Goal: Task Accomplishment & Management: Manage account settings

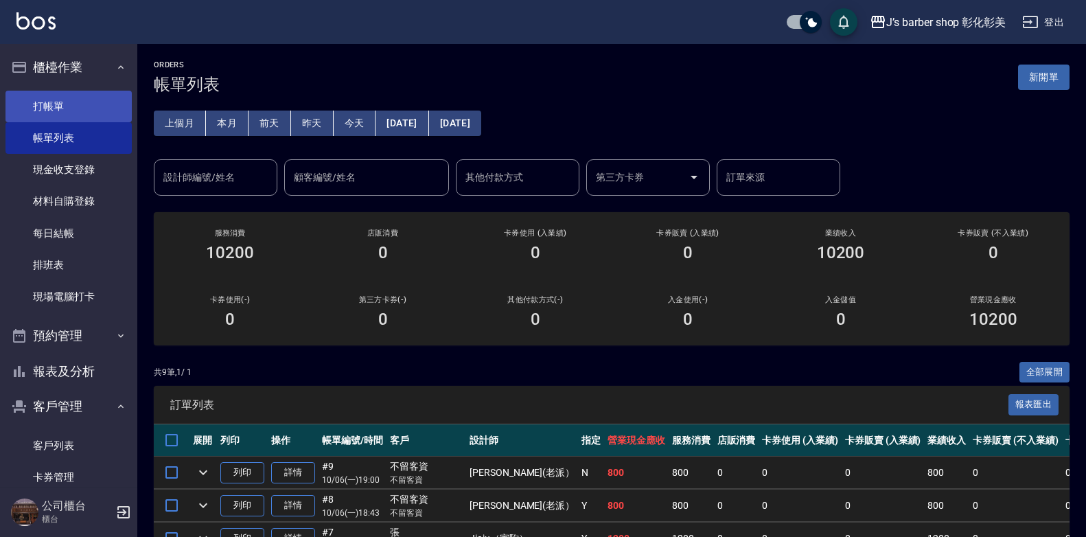
click at [44, 92] on link "打帳單" at bounding box center [68, 107] width 126 height 32
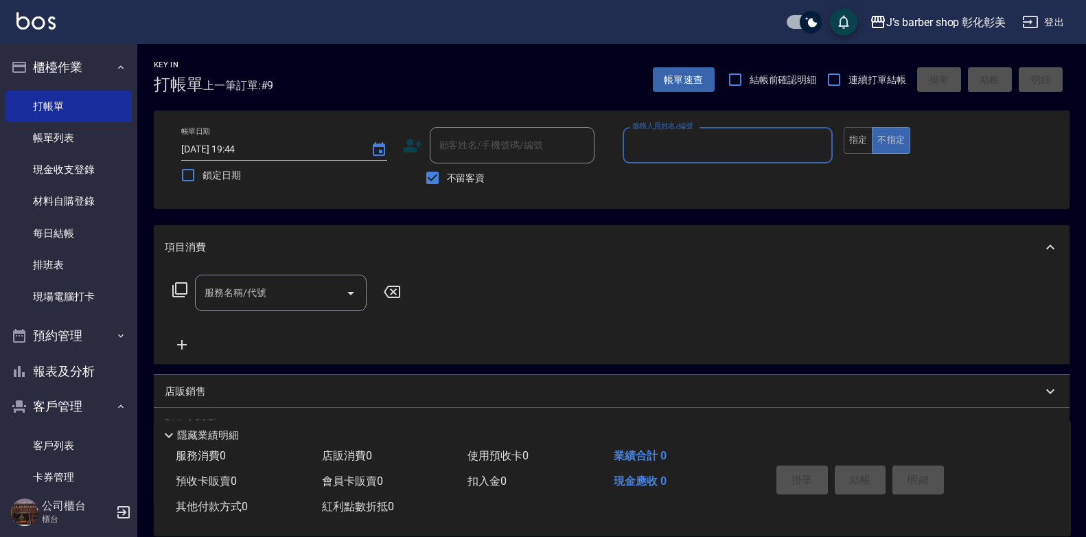
click at [651, 141] on input "服務人員姓名/編號" at bounding box center [728, 145] width 198 height 24
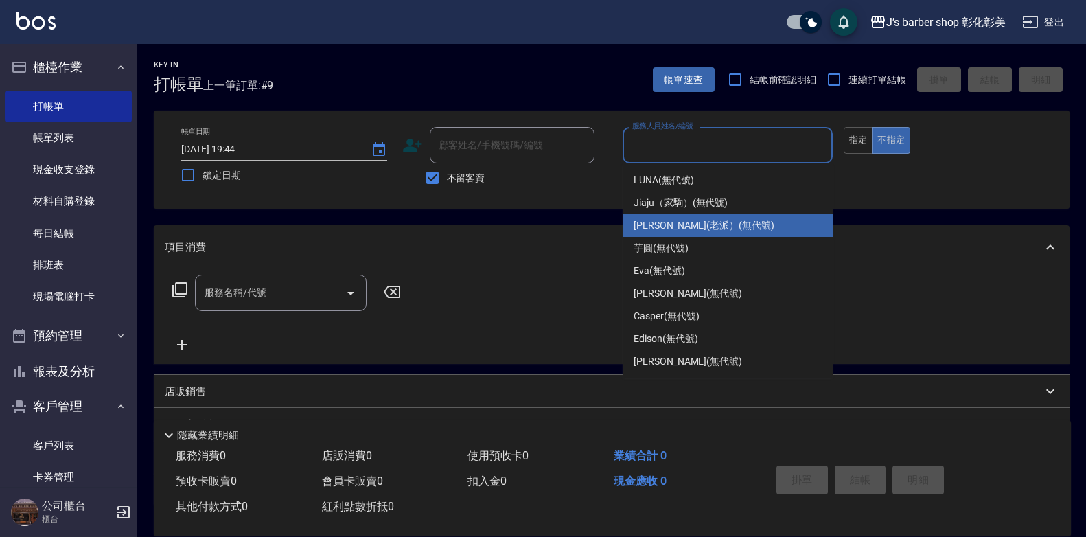
click at [647, 227] on span "[PERSON_NAME](老派） (無代號)" at bounding box center [704, 225] width 141 height 14
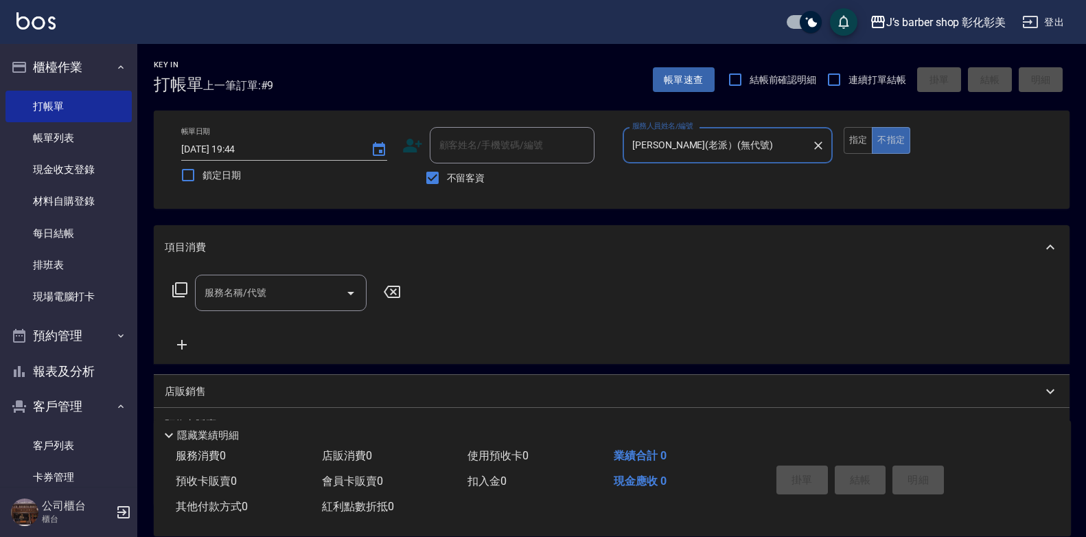
type input "[PERSON_NAME](老派）(無代號)"
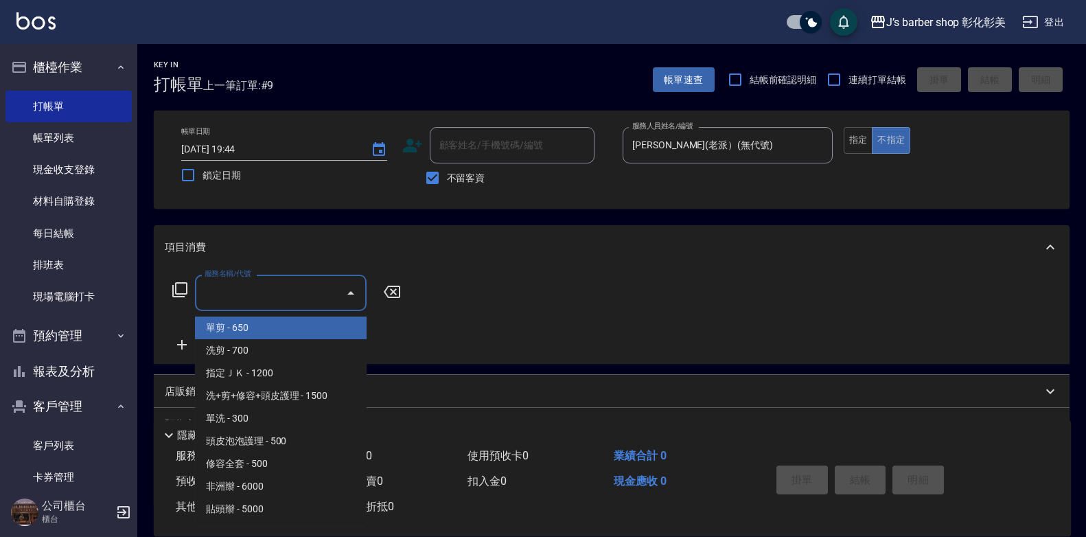
click at [293, 300] on input "服務名稱/代號" at bounding box center [270, 293] width 139 height 24
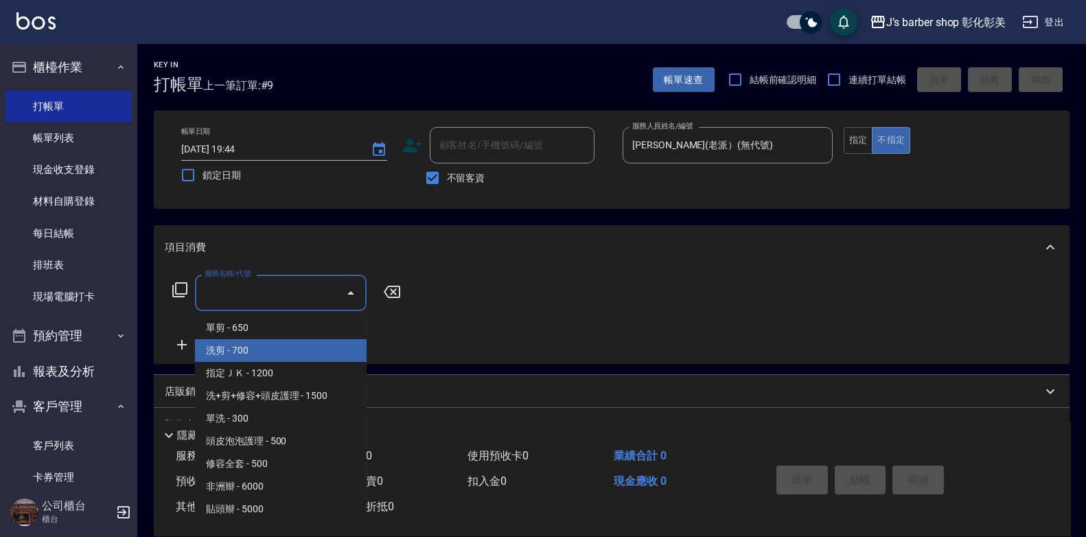
click at [222, 345] on span "洗剪 - 700" at bounding box center [281, 350] width 172 height 23
type input "洗剪(101)"
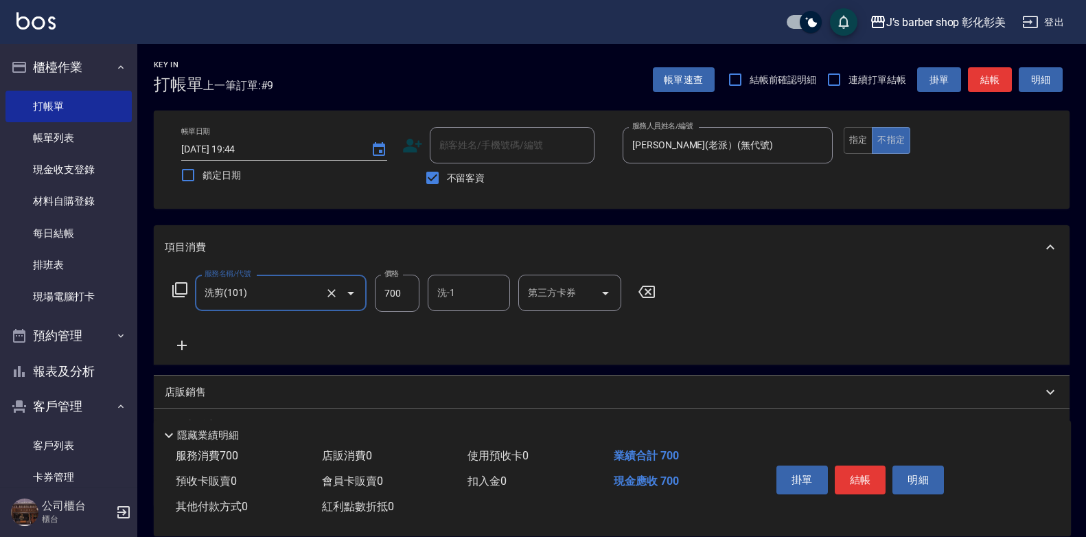
click at [402, 284] on input "700" at bounding box center [397, 293] width 45 height 37
type input "800"
click at [440, 292] on div "洗-1 洗-1" at bounding box center [469, 293] width 82 height 36
click at [440, 292] on input "洗-1" at bounding box center [469, 293] width 70 height 24
click at [441, 292] on input "洗-1" at bounding box center [469, 293] width 70 height 24
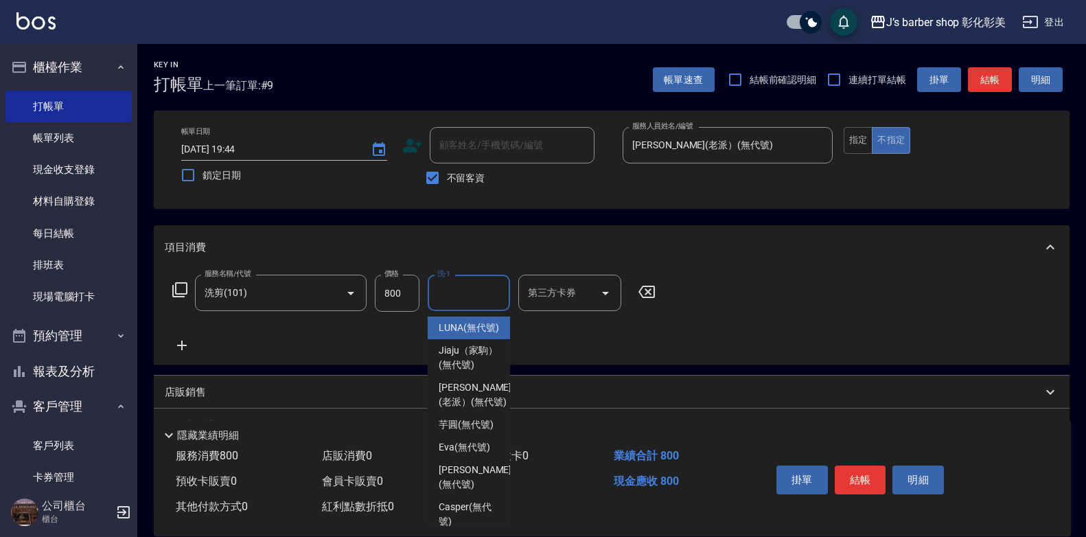
click at [441, 292] on input "洗-1" at bounding box center [469, 293] width 70 height 24
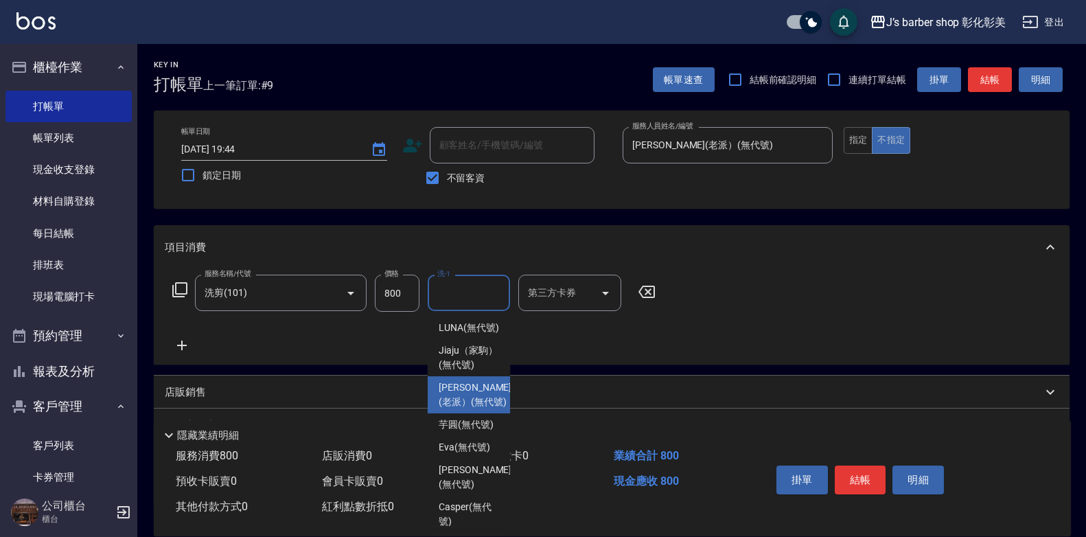
click at [456, 409] on span "[PERSON_NAME](老派） (無代號)" at bounding box center [475, 394] width 73 height 29
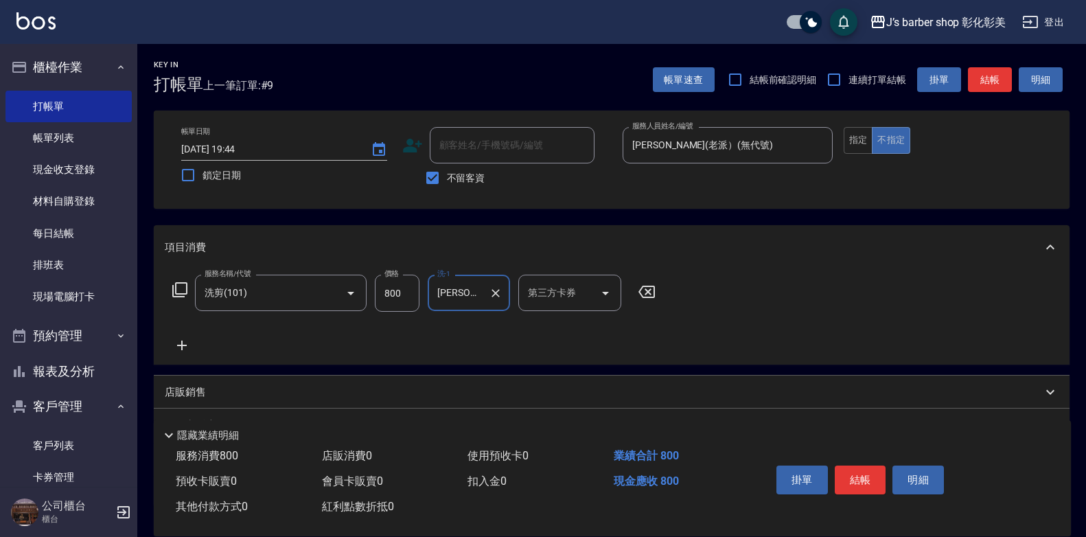
type input "[PERSON_NAME](老派）(無代號)"
click at [850, 467] on button "結帳" at bounding box center [860, 479] width 51 height 29
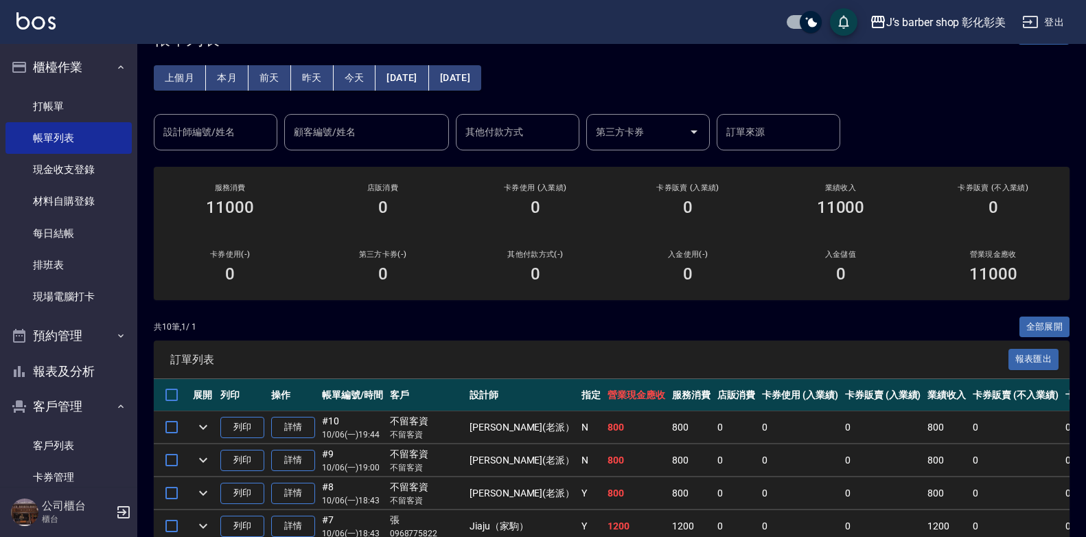
scroll to position [69, 0]
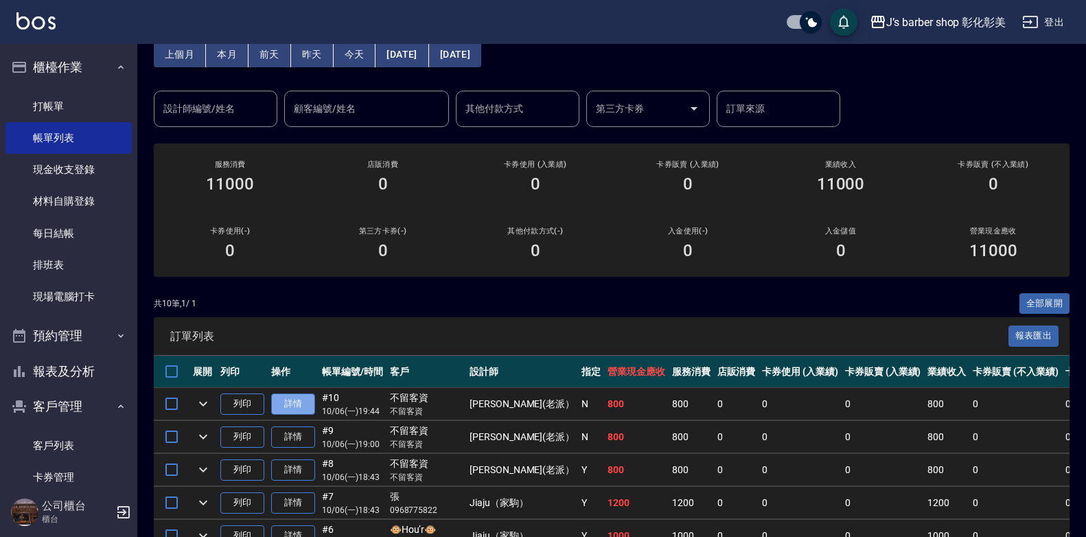
click at [288, 403] on link "詳情" at bounding box center [293, 403] width 44 height 21
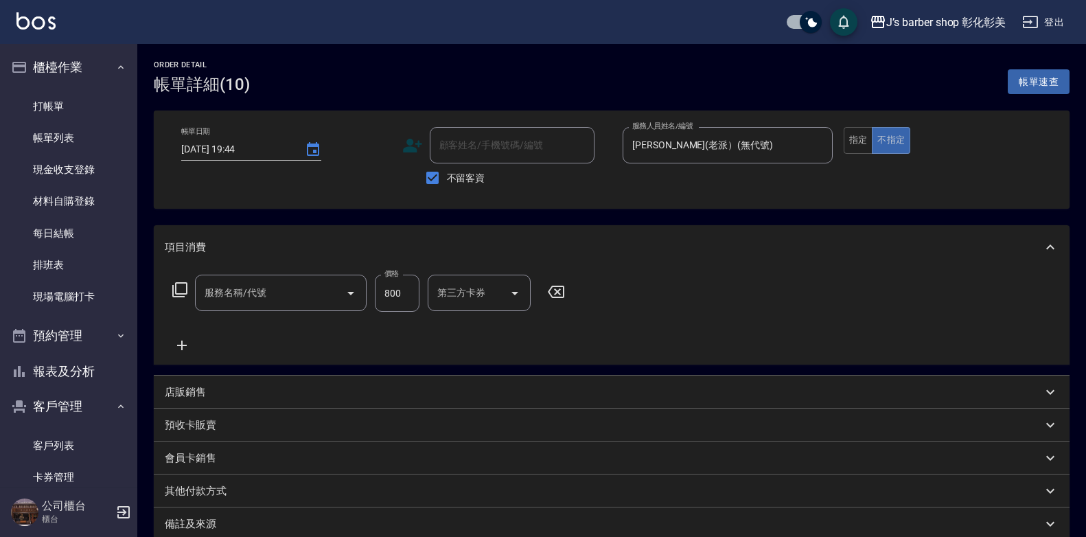
type input "[DATE] 19:44"
checkbox input "true"
type input "[PERSON_NAME](老派）(無代號)"
type input "洗剪(101)"
click at [431, 176] on input "不留客資" at bounding box center [432, 177] width 29 height 29
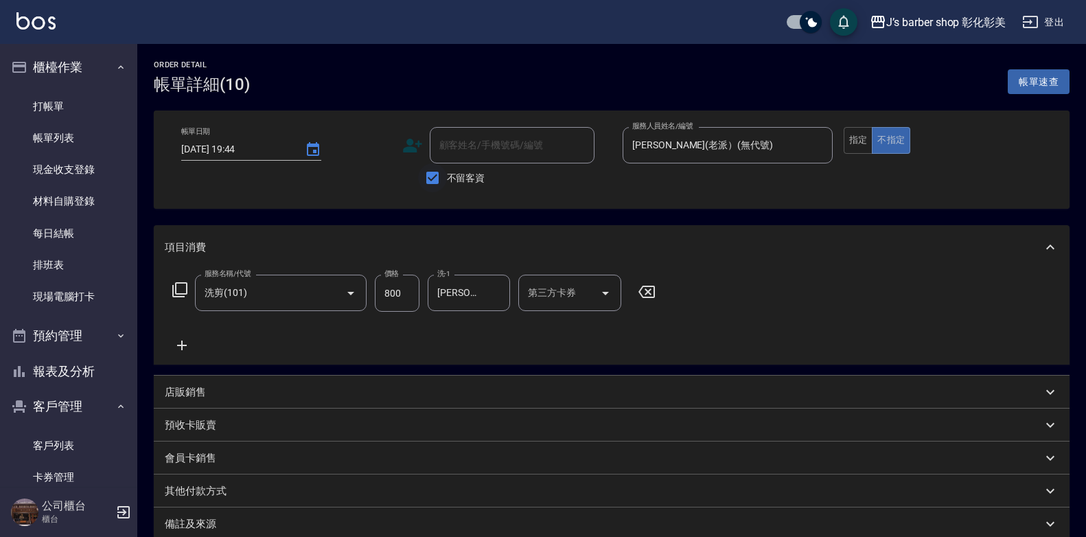
checkbox input "false"
click at [413, 146] on icon at bounding box center [412, 145] width 21 height 21
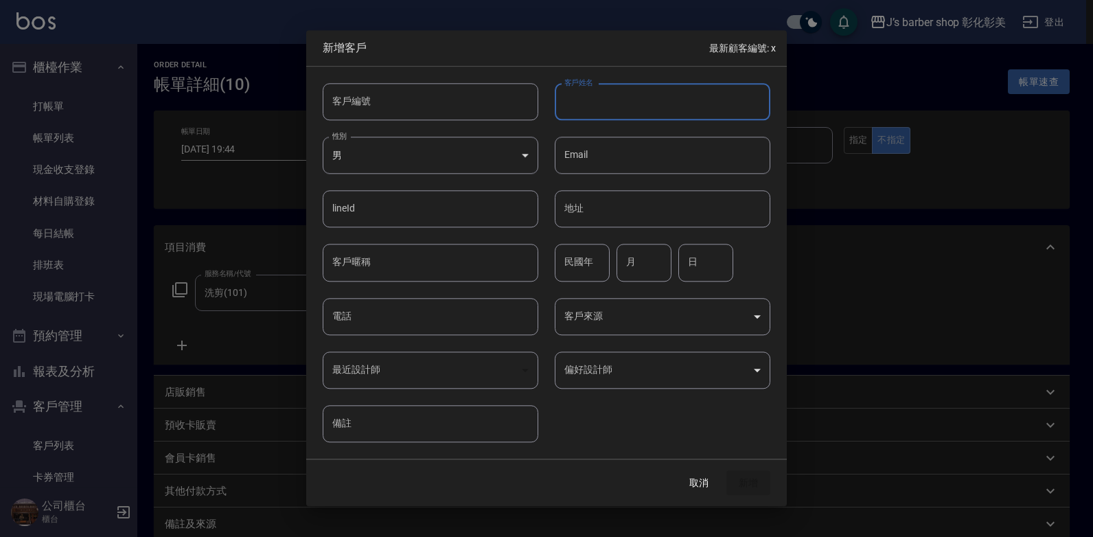
click at [619, 101] on input "客戶姓名" at bounding box center [663, 101] width 216 height 37
type input "[PERSON_NAME]"
click at [367, 310] on input "電話" at bounding box center [431, 316] width 216 height 37
type input "0968639858"
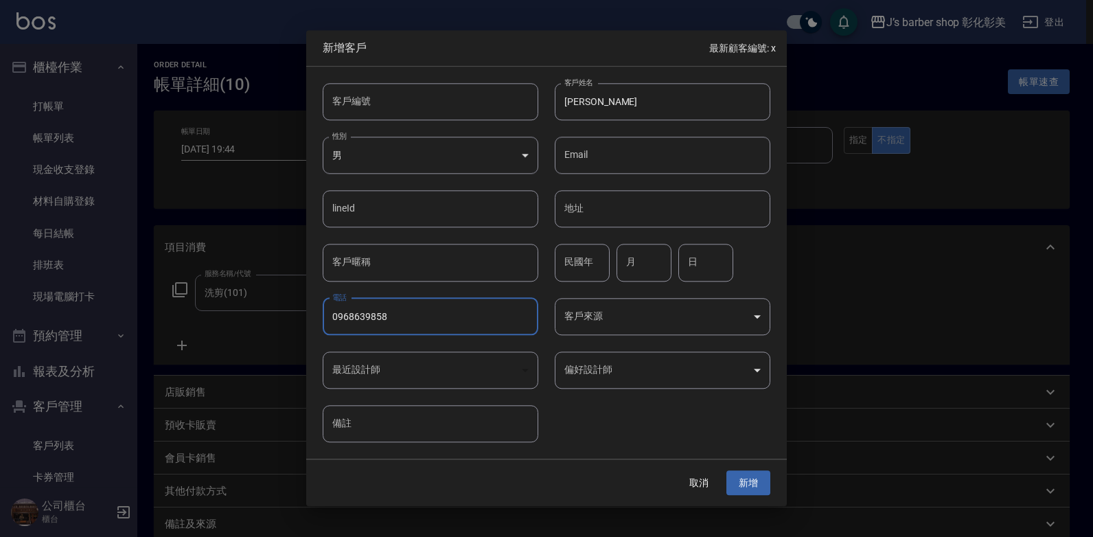
click at [404, 369] on div "​" at bounding box center [431, 369] width 216 height 37
click at [332, 367] on div "​" at bounding box center [431, 369] width 216 height 37
click at [369, 367] on div "​" at bounding box center [431, 369] width 216 height 37
click at [529, 369] on div "​" at bounding box center [431, 369] width 216 height 37
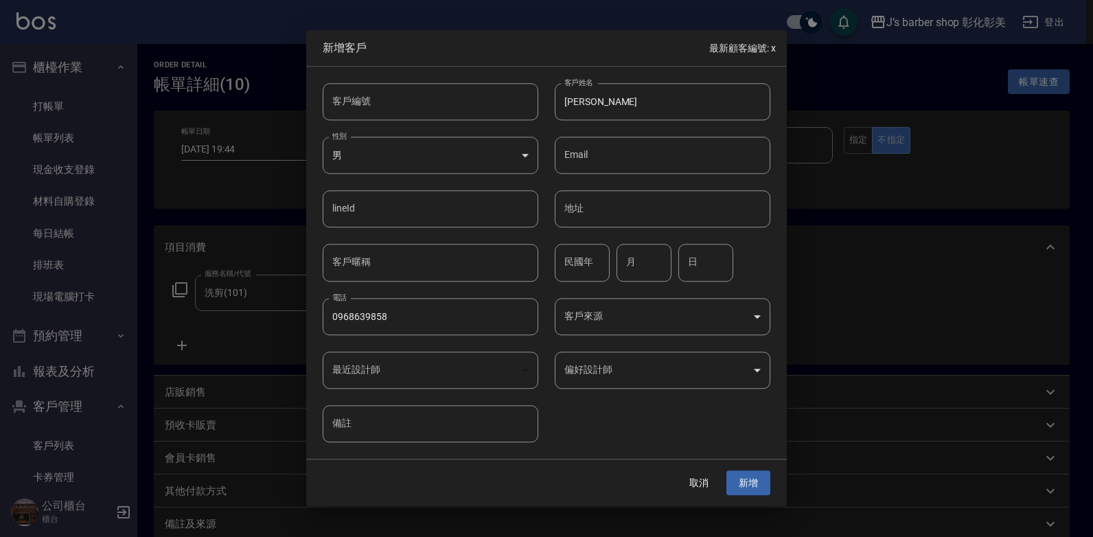
click at [527, 369] on div "​" at bounding box center [431, 369] width 216 height 37
click at [754, 370] on body "J’s barber shop 彰化彰美 登出 櫃檯作業 打帳單 帳單列表 現金收支登錄 材料自購登錄 每日結帳 排班表 現場電腦打卡 預約管理 預約管理 單…" at bounding box center [546, 341] width 1093 height 682
click at [757, 367] on body "J’s barber shop 彰化彰美 登出 櫃檯作業 打帳單 帳單列表 現金收支登錄 材料自購登錄 每日結帳 排班表 現場電腦打卡 預約管理 預約管理 單…" at bounding box center [546, 341] width 1093 height 682
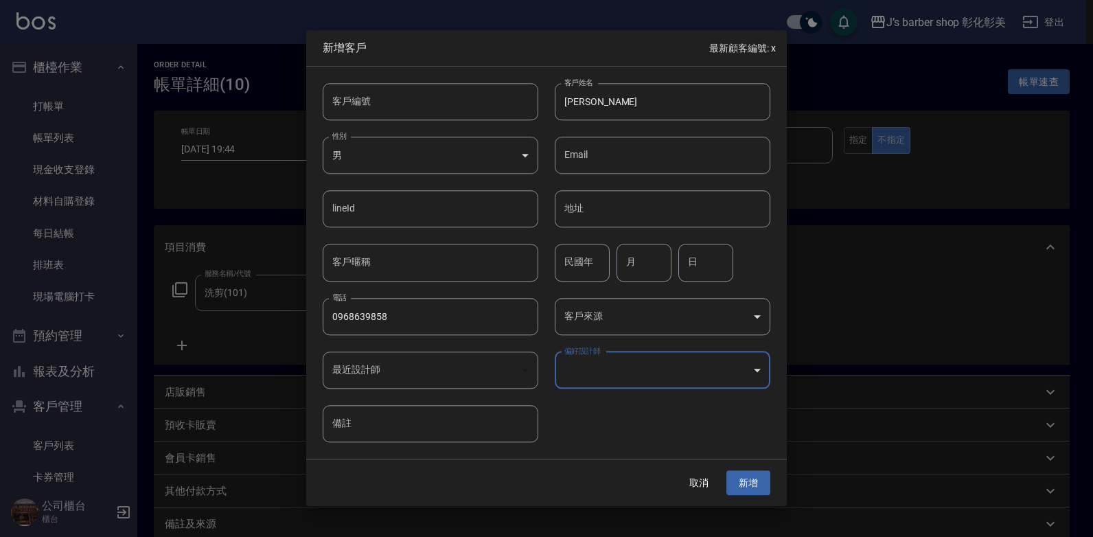
type input "780e66f3-2406-46ed-88b8-7759835b89b5"
click at [757, 367] on body "J’s barber shop 彰化彰美 登出 櫃檯作業 打帳單 帳單列表 現金收支登錄 材料自購登錄 每日結帳 排班表 現場電腦打卡 預約管理 預約管理 單…" at bounding box center [546, 341] width 1093 height 682
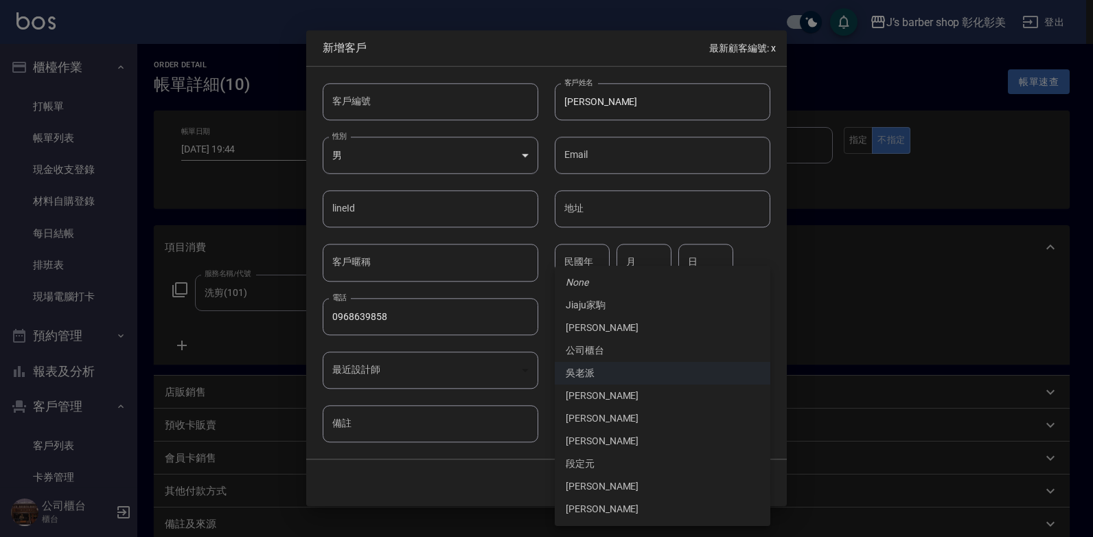
click at [757, 367] on li "吳老派" at bounding box center [663, 373] width 216 height 23
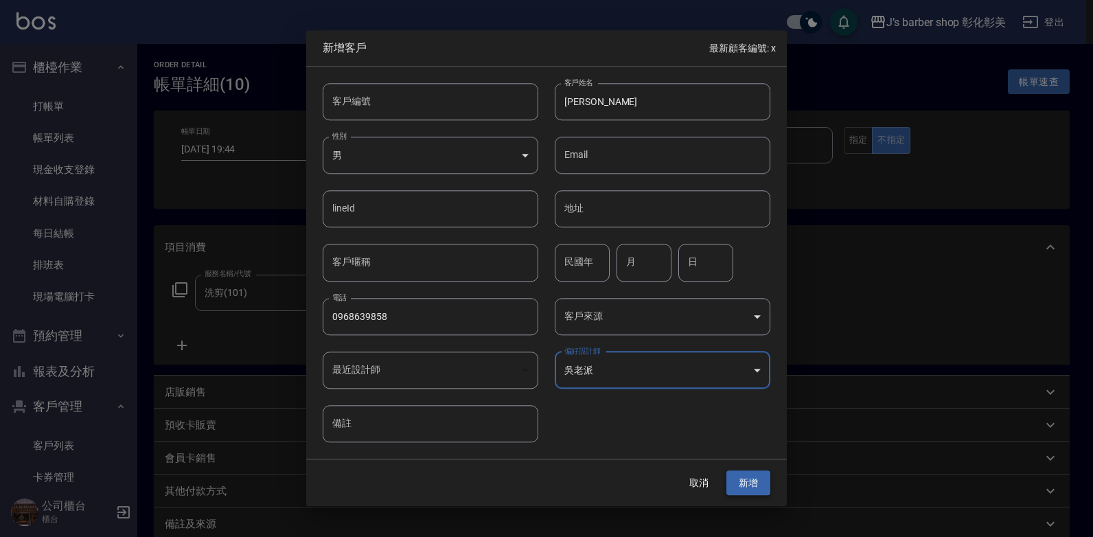
click at [750, 474] on button "新增" at bounding box center [748, 482] width 44 height 25
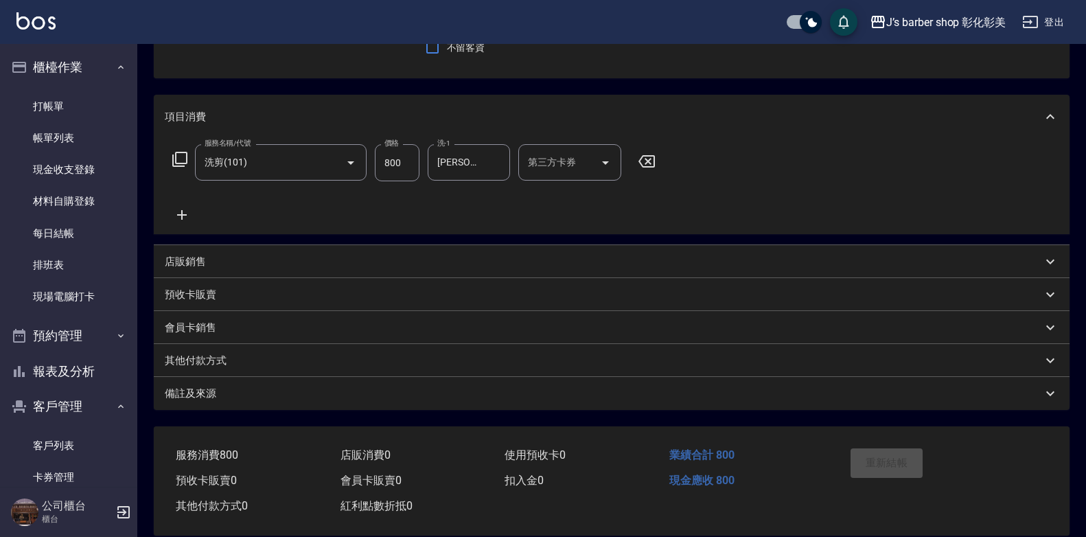
scroll to position [152, 0]
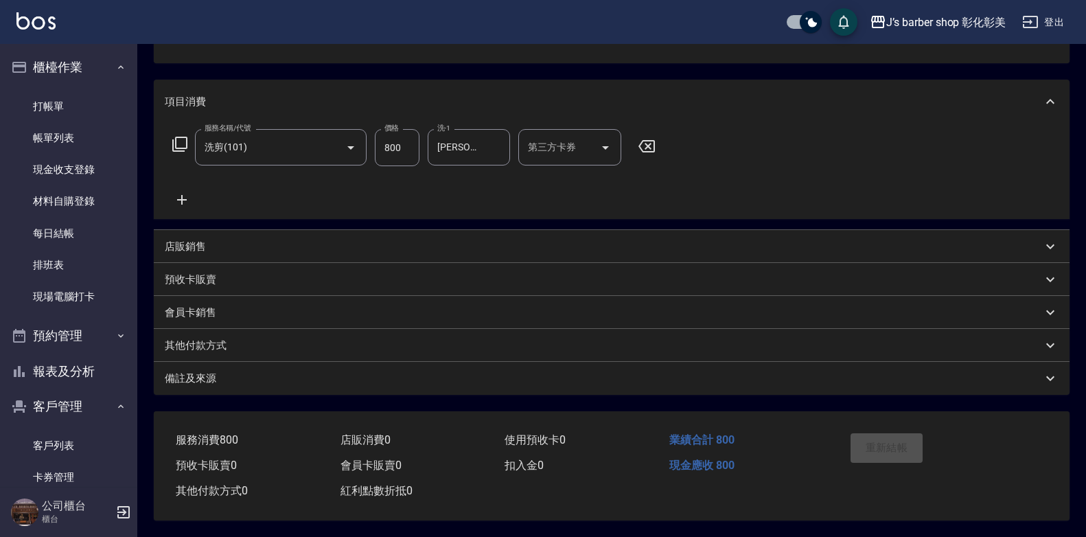
click at [887, 439] on div "重新結帳" at bounding box center [893, 458] width 96 height 60
drag, startPoint x: 887, startPoint y: 439, endPoint x: 813, endPoint y: 437, distance: 73.5
click at [813, 437] on div "業績合計 800" at bounding box center [746, 440] width 165 height 25
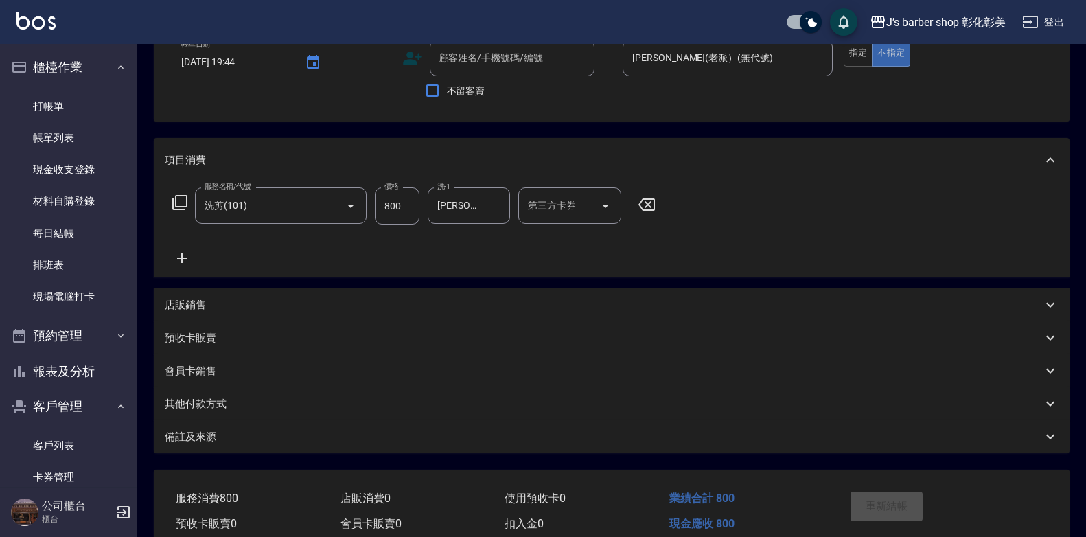
scroll to position [0, 0]
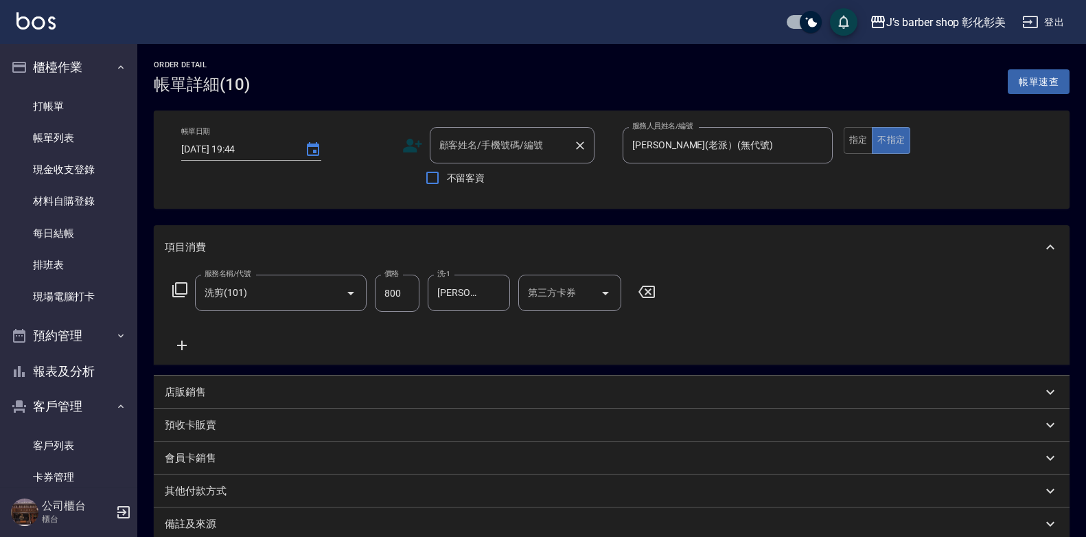
click at [462, 150] on input "顧客姓名/手機號碼/編號" at bounding box center [502, 145] width 132 height 24
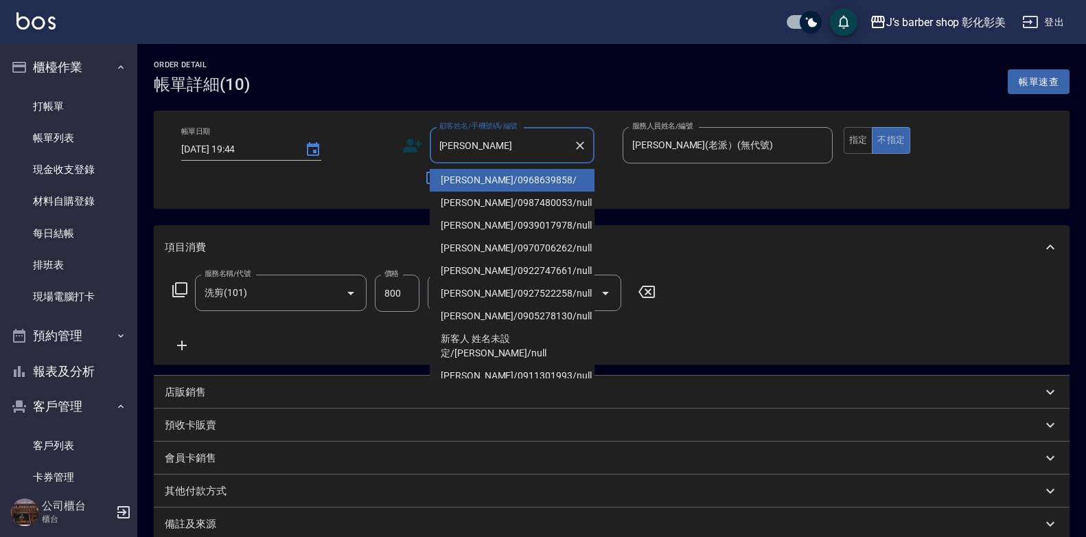
click at [493, 180] on li "[PERSON_NAME]/0968639858/" at bounding box center [512, 180] width 165 height 23
type input "[PERSON_NAME]/0968639858/"
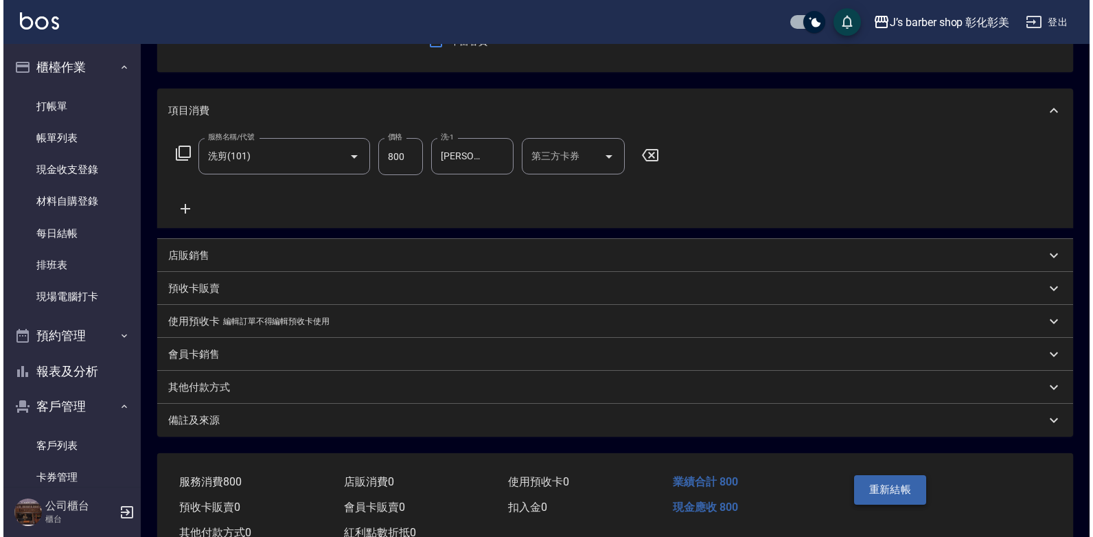
scroll to position [137, 0]
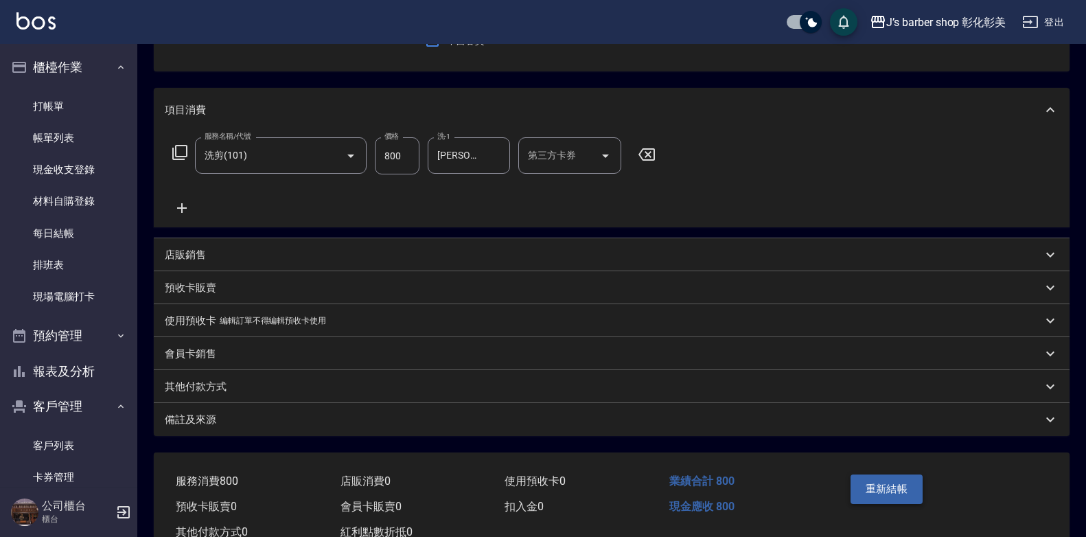
click at [896, 490] on button "重新結帳" at bounding box center [887, 488] width 73 height 29
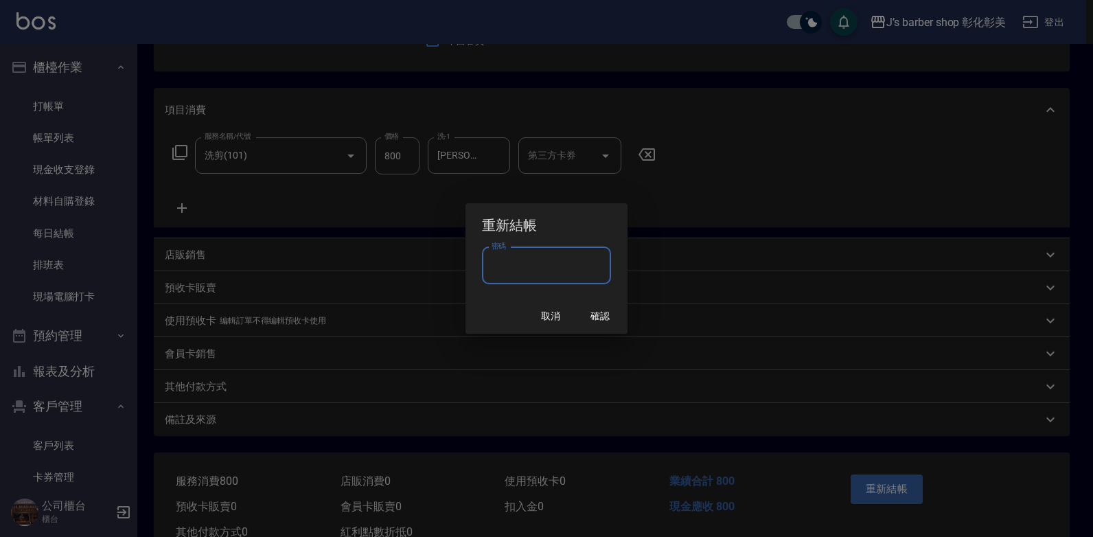
click at [520, 256] on input "密碼" at bounding box center [546, 265] width 129 height 37
click at [463, 261] on div "重新結帳 密碼 **** 密碼 取消 確認" at bounding box center [546, 268] width 1093 height 537
click at [532, 268] on input "****" at bounding box center [546, 265] width 129 height 37
type input "*"
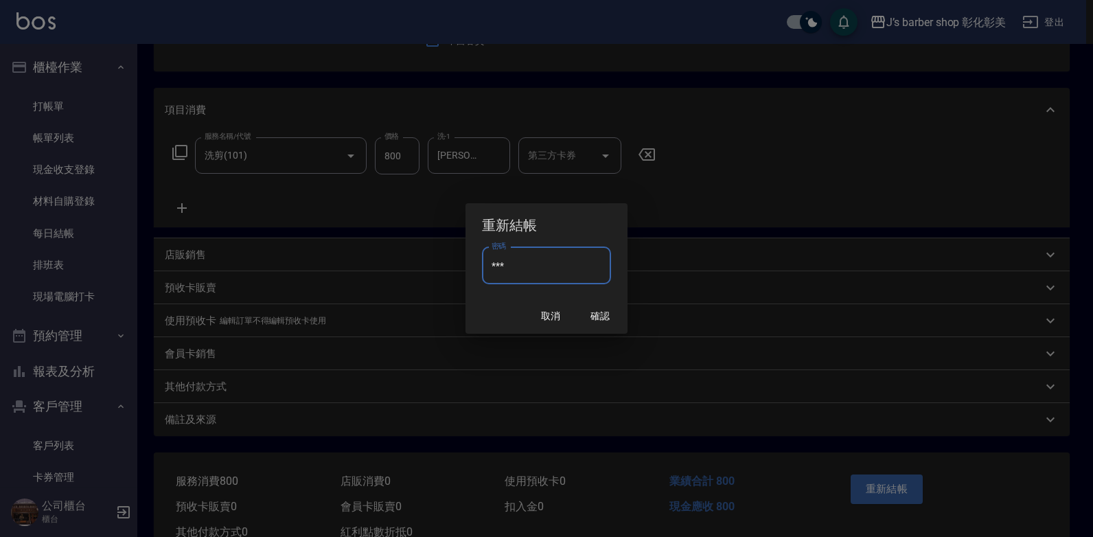
type input "****"
click at [599, 312] on button "確認" at bounding box center [600, 315] width 44 height 25
